Goal: Complete application form: Complete application form

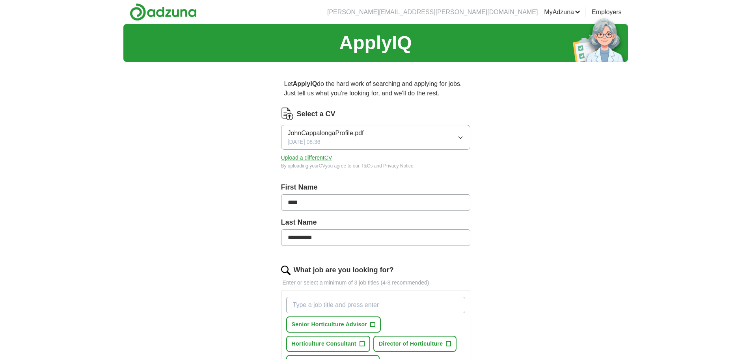
click at [350, 131] on span "JohnCappalongaProfile.pdf" at bounding box center [326, 132] width 76 height 9
click at [244, 134] on div "**********" at bounding box center [375, 350] width 504 height 652
click at [320, 132] on span "JohnCappalongaProfile.pdf" at bounding box center [326, 132] width 76 height 9
click at [316, 132] on span "JohnCappalongaProfile.pdf" at bounding box center [326, 132] width 76 height 9
click at [325, 159] on button "Upload a different CV" at bounding box center [306, 158] width 51 height 8
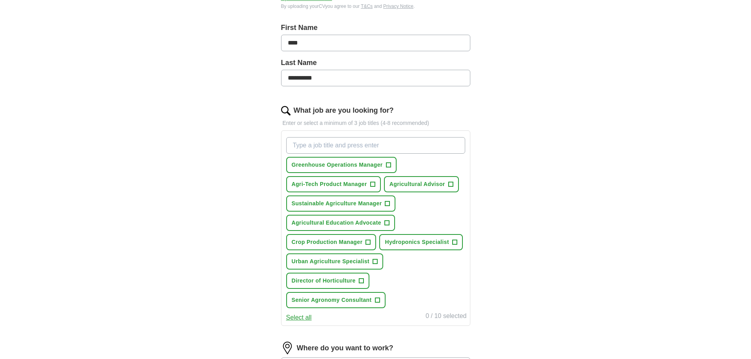
scroll to position [236, 0]
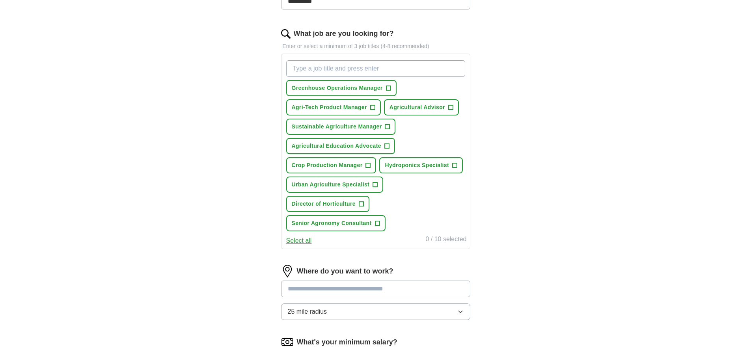
click at [292, 242] on button "Select all" at bounding box center [299, 240] width 26 height 9
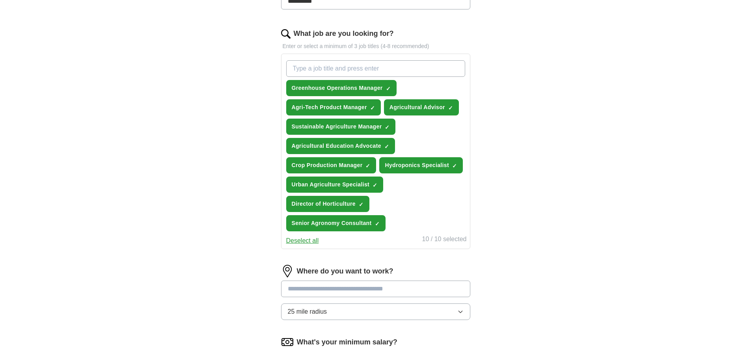
click at [302, 242] on button "Deselect all" at bounding box center [302, 240] width 33 height 9
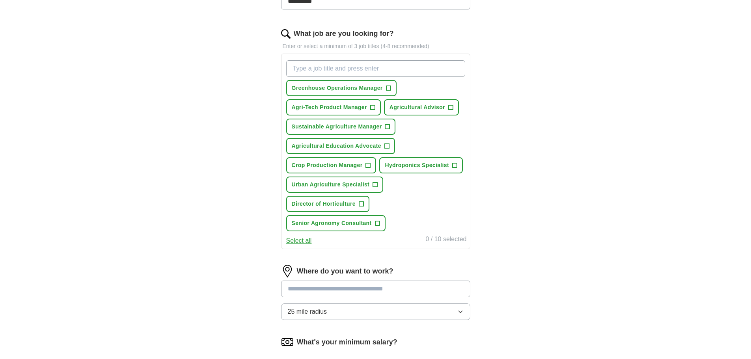
click at [298, 237] on button "Select all" at bounding box center [299, 240] width 26 height 9
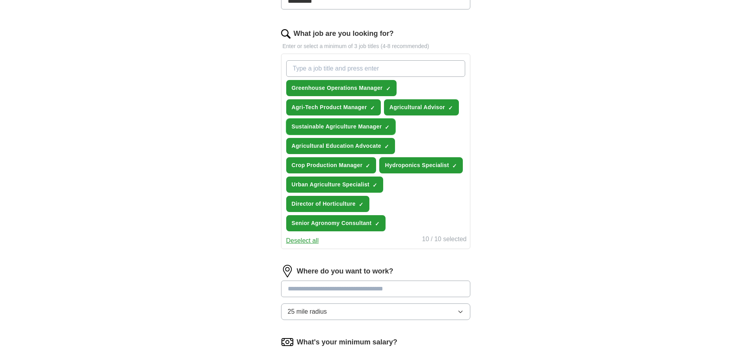
click at [0, 0] on span "×" at bounding box center [0, 0] width 0 height 0
click at [319, 66] on input "What job are you looking for?" at bounding box center [375, 68] width 179 height 17
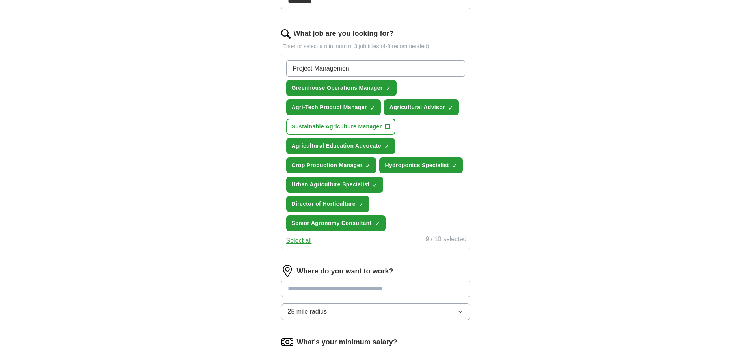
type input "Project Management"
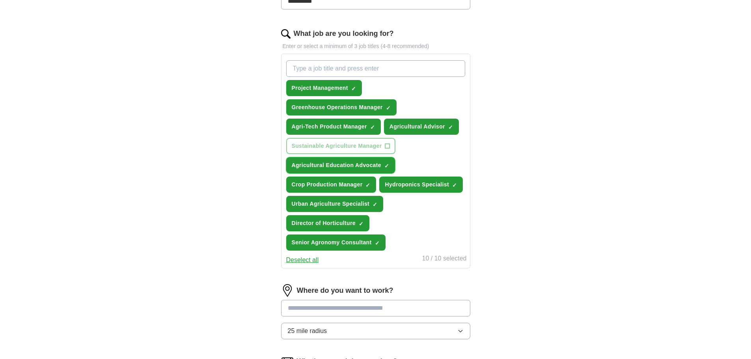
click at [0, 0] on span "×" at bounding box center [0, 0] width 0 height 0
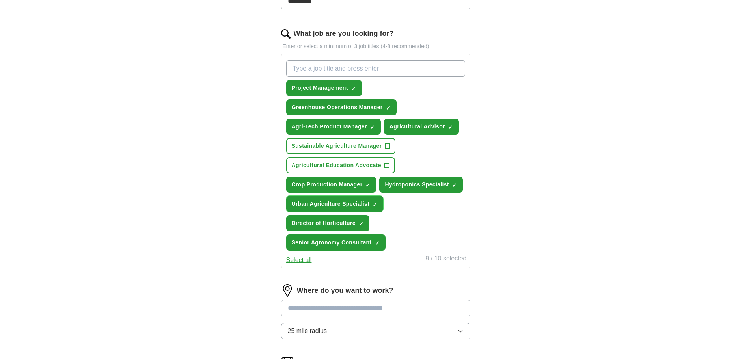
click at [0, 0] on span "×" at bounding box center [0, 0] width 0 height 0
click at [326, 68] on input "What job are you looking for?" at bounding box center [375, 68] width 179 height 17
type input "Assessor"
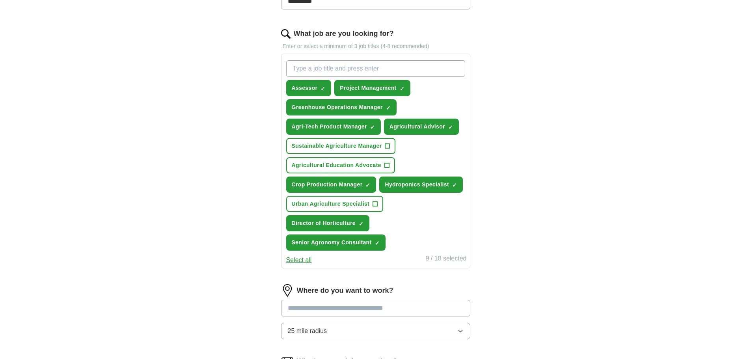
click at [360, 67] on input "What job are you looking for?" at bounding box center [375, 68] width 179 height 17
type input "B"
drag, startPoint x: 321, startPoint y: 69, endPoint x: 355, endPoint y: 70, distance: 33.9
click at [354, 68] on input "Horticulturalist" at bounding box center [375, 68] width 179 height 17
type input "Horticulture"
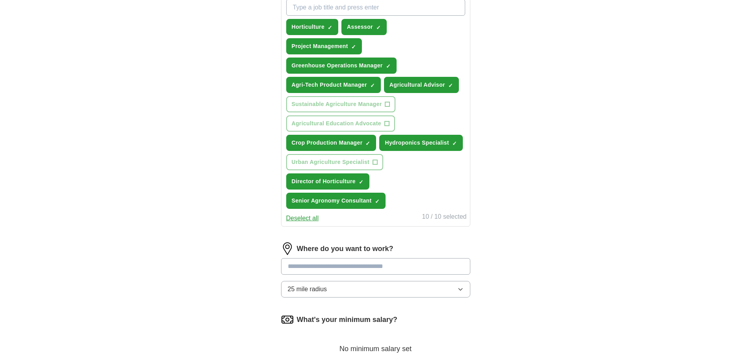
scroll to position [394, 0]
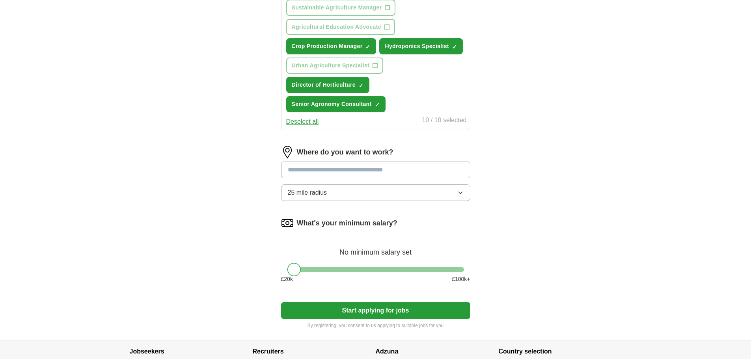
click at [361, 195] on button "25 mile radius" at bounding box center [375, 192] width 189 height 17
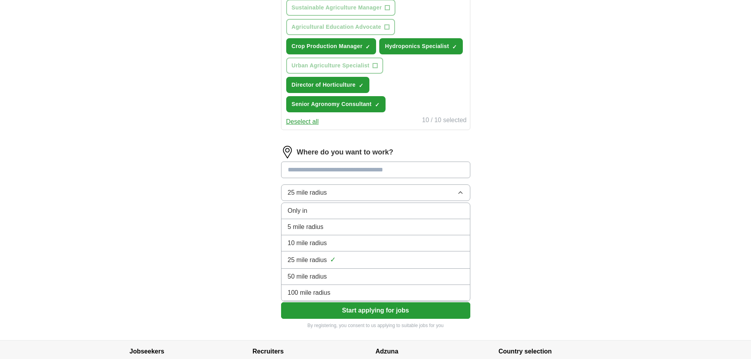
click at [351, 240] on div "10 mile radius" at bounding box center [376, 242] width 176 height 9
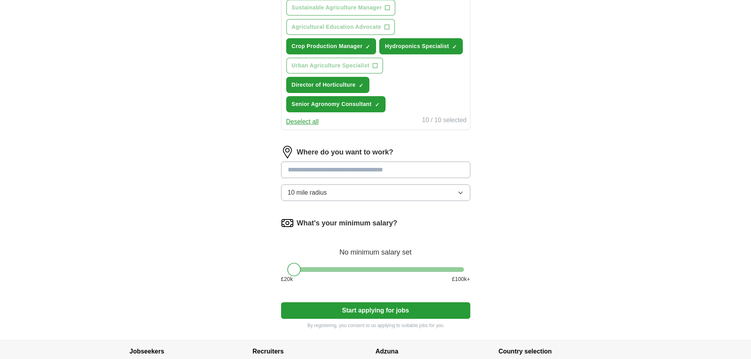
click at [338, 169] on input at bounding box center [375, 170] width 189 height 17
type input "******"
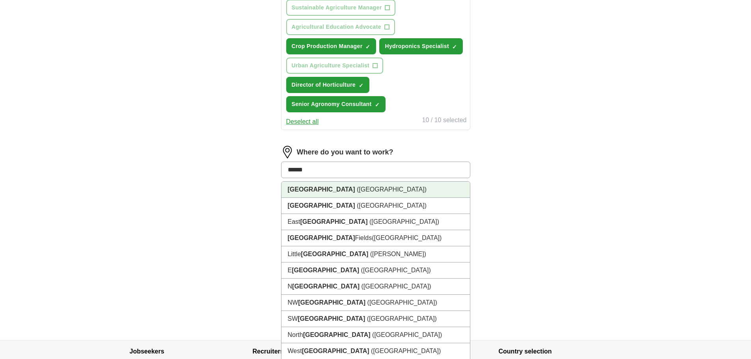
click at [301, 192] on strong "[GEOGRAPHIC_DATA]" at bounding box center [321, 189] width 67 height 7
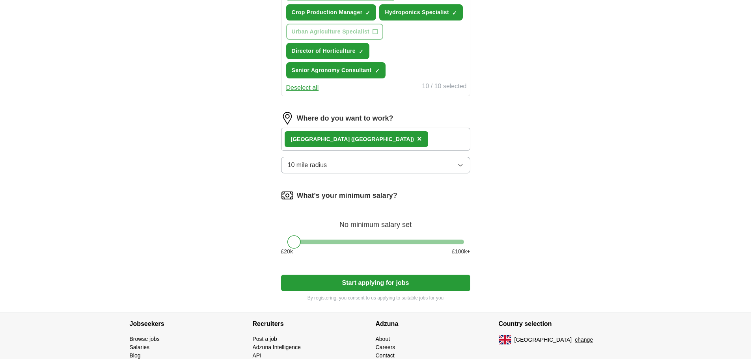
scroll to position [469, 0]
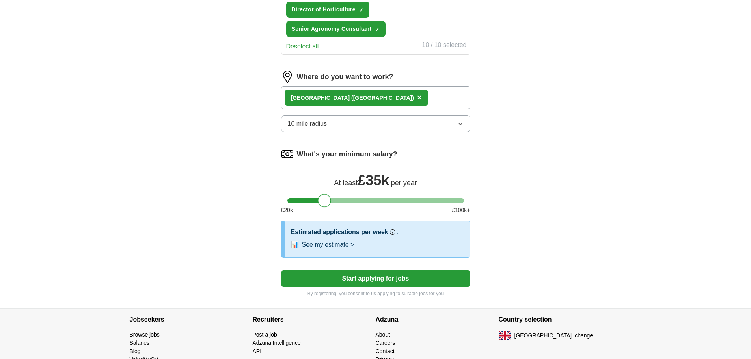
drag, startPoint x: 292, startPoint y: 202, endPoint x: 324, endPoint y: 202, distance: 31.1
click at [324, 202] on div at bounding box center [324, 200] width 13 height 13
click at [385, 274] on button "Start applying for jobs" at bounding box center [375, 278] width 189 height 17
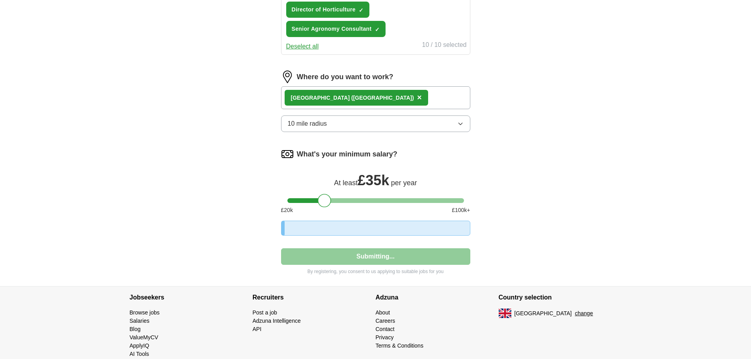
select select "**"
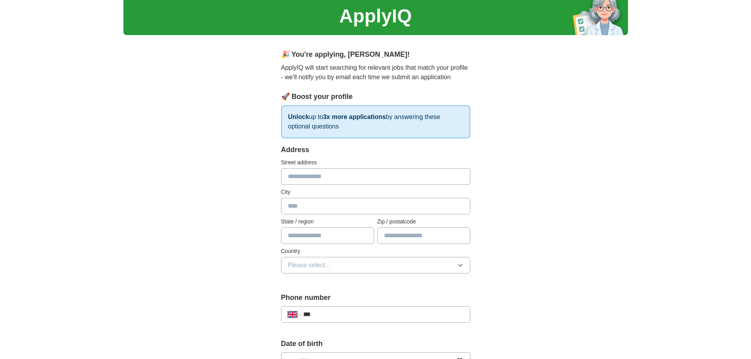
scroll to position [0, 0]
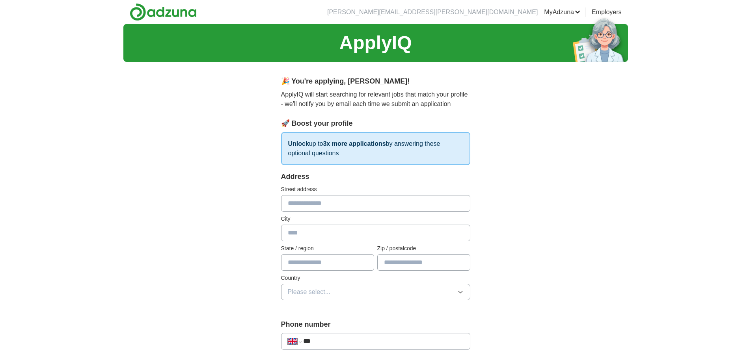
click at [330, 210] on div "Address Street address City State / region Zip / postalcode Country Please sele…" at bounding box center [375, 240] width 189 height 138
click at [331, 208] on input "text" at bounding box center [375, 203] width 189 height 17
type input "**********"
type input "******"
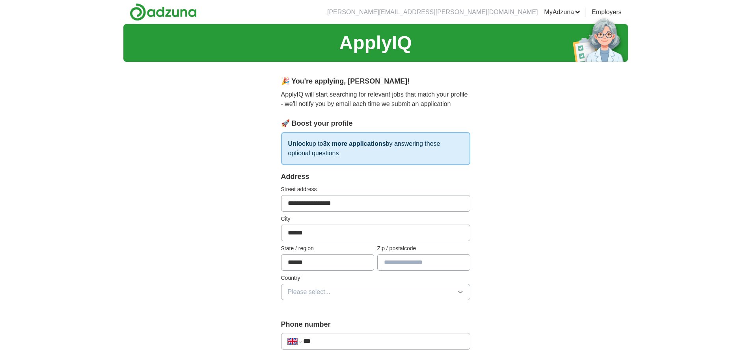
type input "******"
click at [292, 203] on input "**********" at bounding box center [375, 203] width 189 height 17
type input "**********"
drag, startPoint x: 256, startPoint y: 230, endPoint x: 257, endPoint y: 236, distance: 6.4
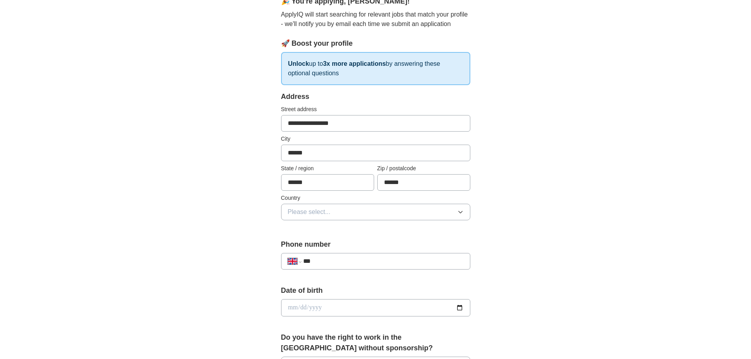
scroll to position [118, 0]
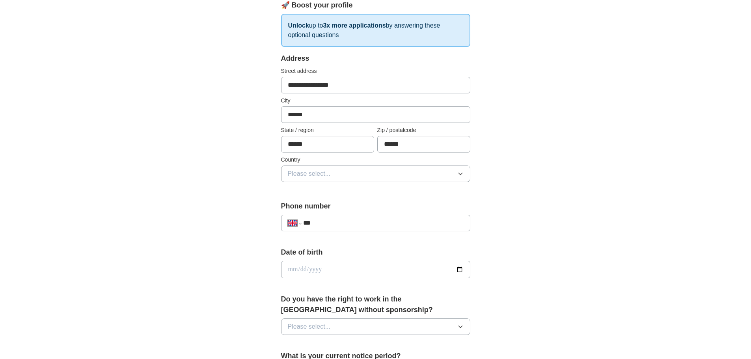
click at [346, 177] on button "Please select..." at bounding box center [375, 174] width 189 height 17
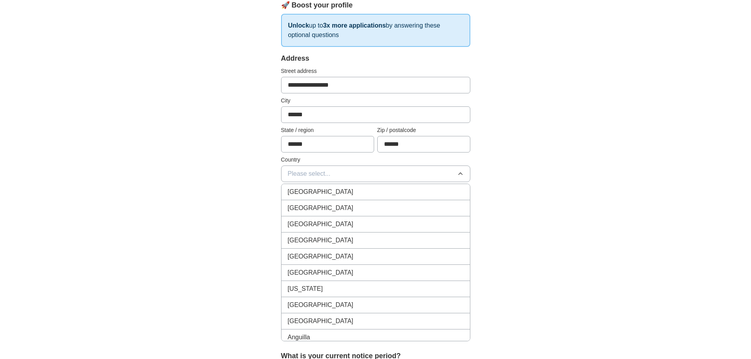
click at [342, 189] on div "[GEOGRAPHIC_DATA]" at bounding box center [376, 191] width 176 height 9
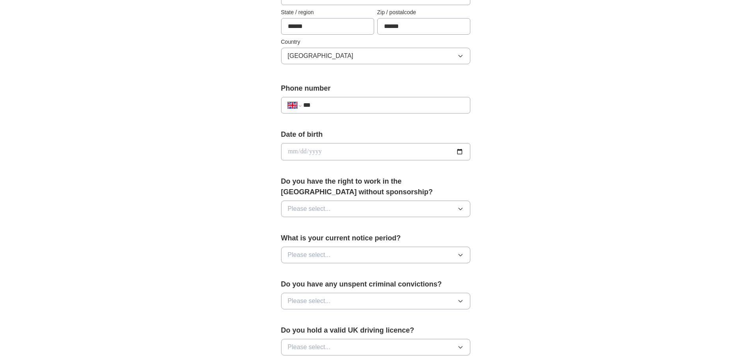
scroll to position [236, 0]
click at [334, 103] on input "***" at bounding box center [383, 104] width 160 height 9
type input "**********"
click at [307, 149] on input "date" at bounding box center [375, 151] width 189 height 17
click at [285, 151] on input "date" at bounding box center [375, 151] width 189 height 17
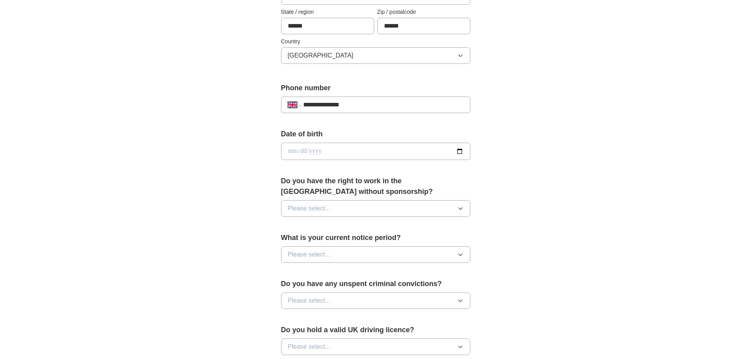
click at [290, 152] on input "date" at bounding box center [375, 151] width 189 height 17
type input "**********"
click at [309, 208] on span "Please select..." at bounding box center [309, 208] width 43 height 9
click at [308, 226] on div "Yes" at bounding box center [376, 226] width 176 height 9
click at [311, 254] on span "Please select..." at bounding box center [309, 254] width 43 height 9
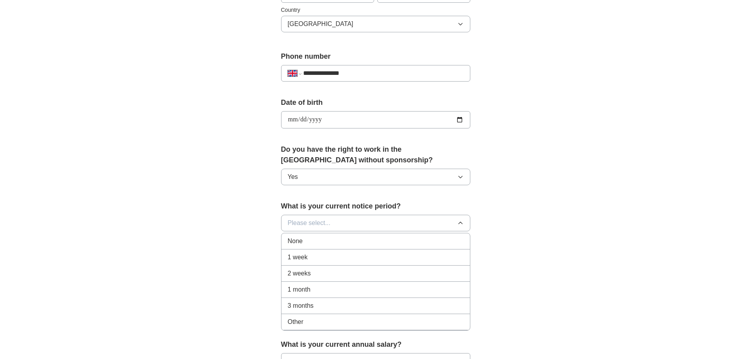
scroll to position [315, 0]
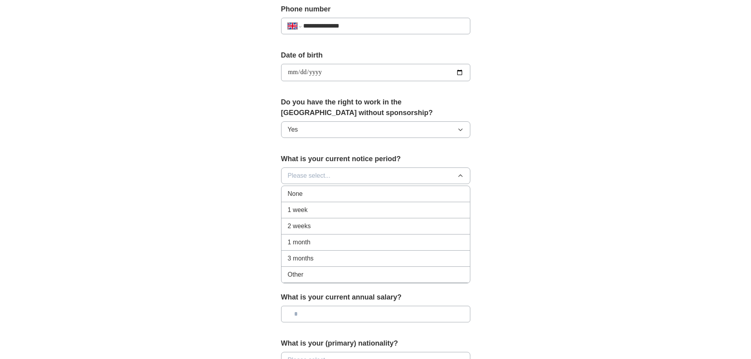
click at [331, 240] on div "1 month" at bounding box center [376, 242] width 176 height 9
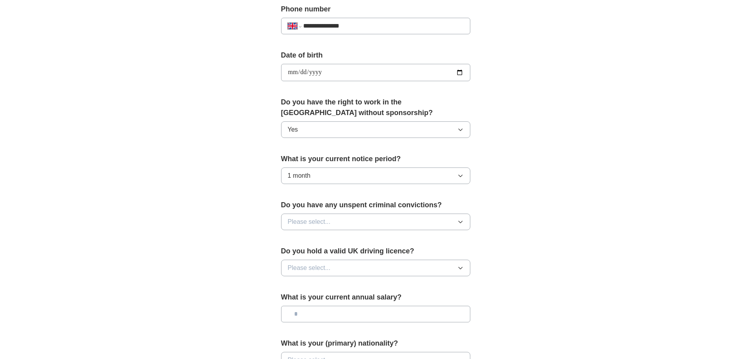
click at [319, 227] on button "Please select..." at bounding box center [375, 222] width 189 height 17
click at [308, 259] on div "No" at bounding box center [376, 255] width 176 height 9
click at [317, 266] on span "Please select..." at bounding box center [309, 267] width 43 height 9
click at [310, 289] on div "Yes" at bounding box center [376, 285] width 176 height 9
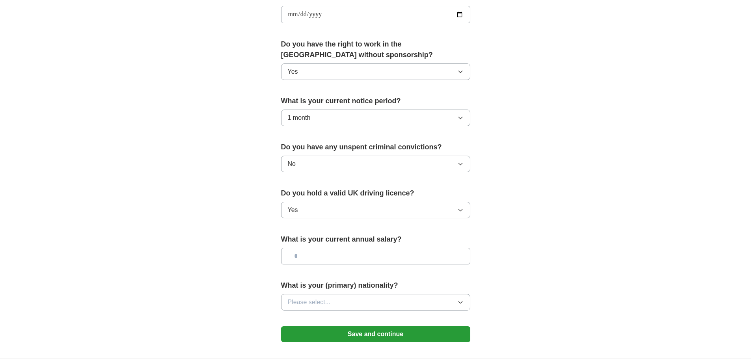
scroll to position [434, 0]
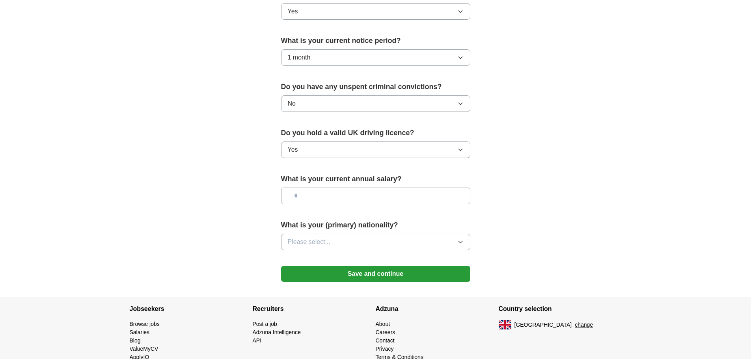
click at [346, 201] on input "text" at bounding box center [375, 196] width 189 height 17
type input "*******"
click at [339, 245] on button "Please select..." at bounding box center [375, 242] width 189 height 17
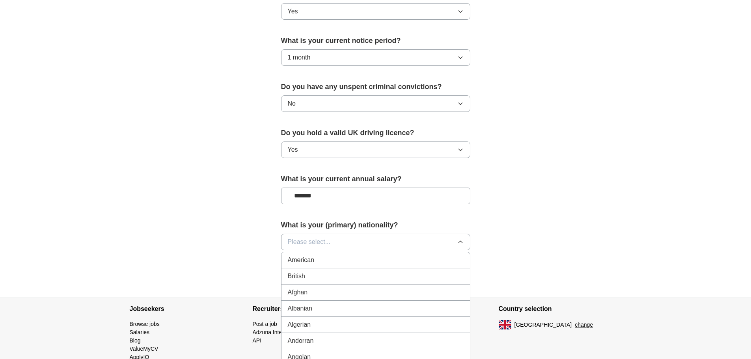
click at [335, 273] on div "British" at bounding box center [376, 276] width 176 height 9
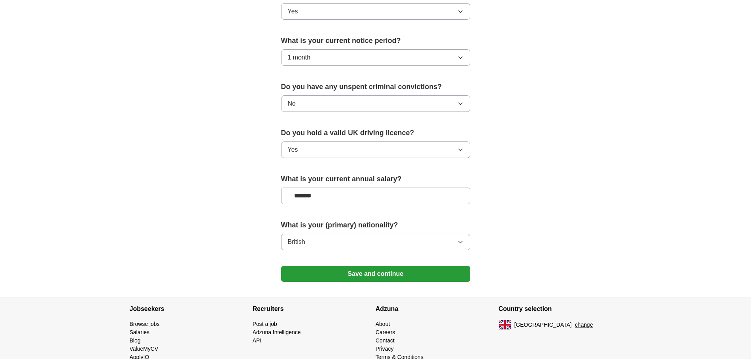
click at [343, 278] on button "Save and continue" at bounding box center [375, 274] width 189 height 16
